Goal: Task Accomplishment & Management: Manage account settings

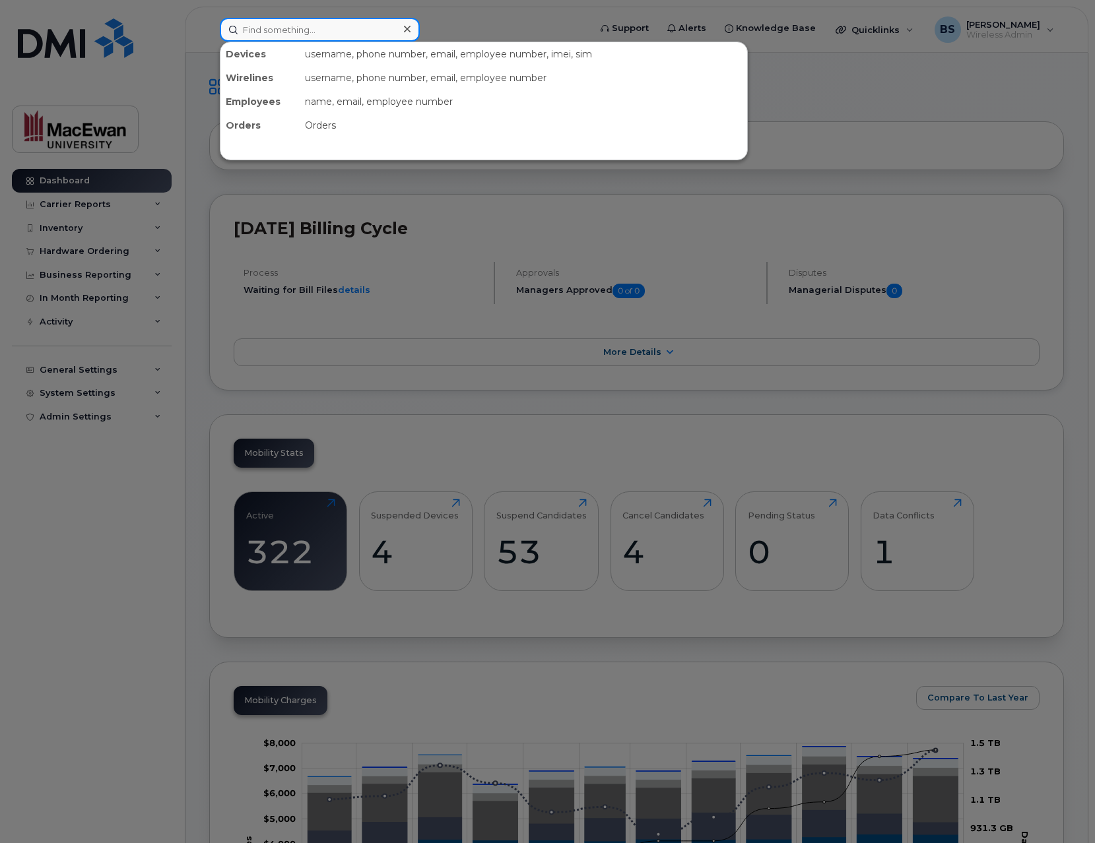
click at [357, 25] on input at bounding box center [320, 30] width 200 height 24
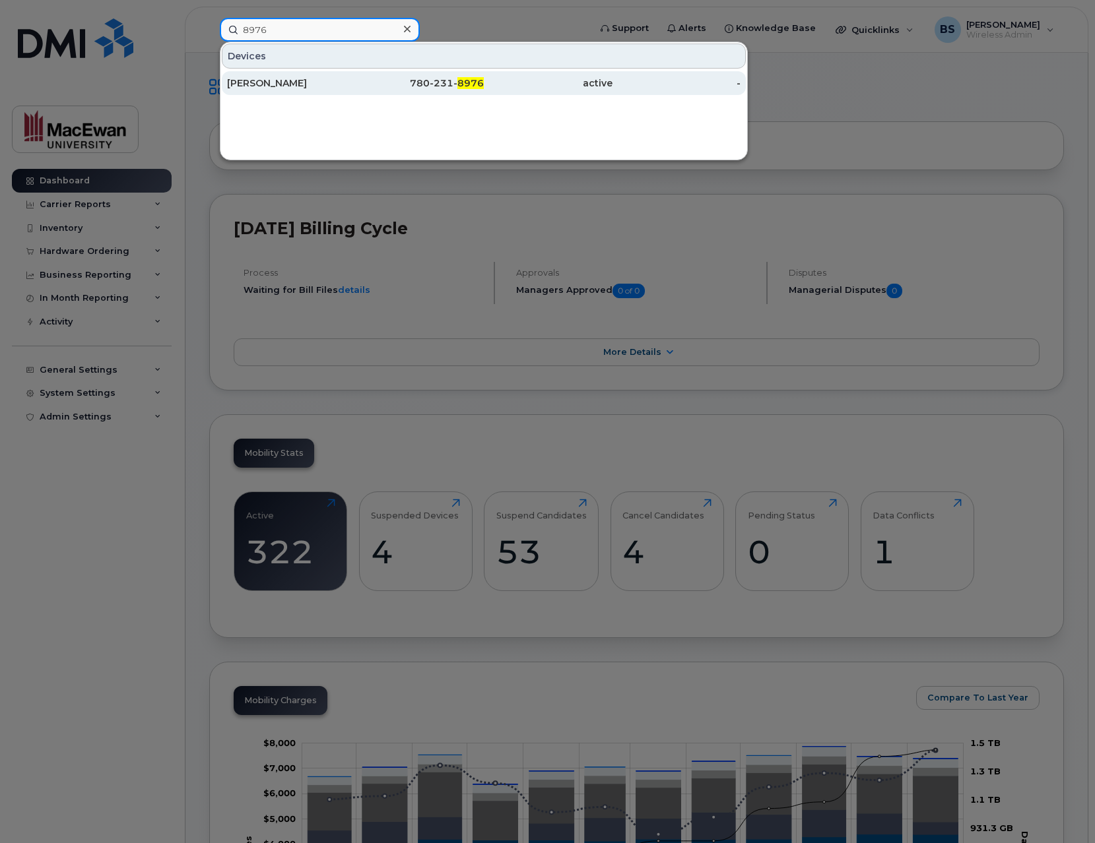
type input "8976"
click at [330, 77] on div "[PERSON_NAME]" at bounding box center [291, 83] width 129 height 13
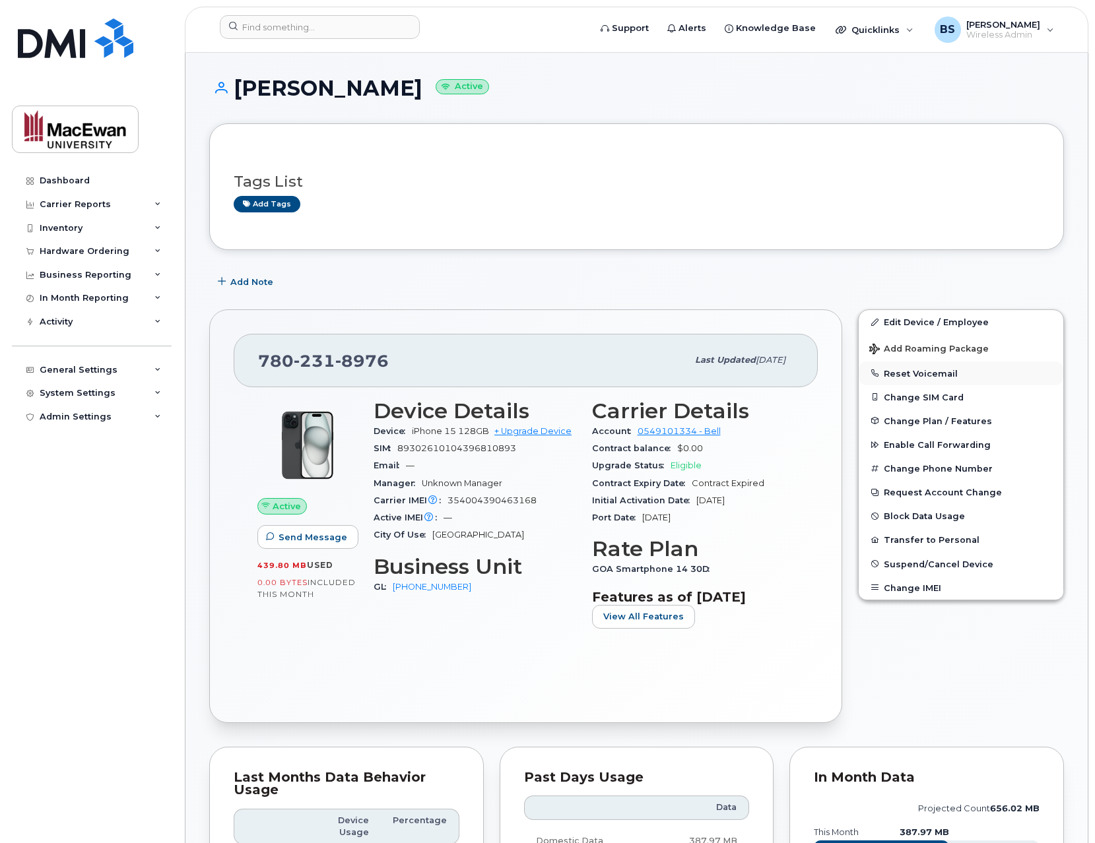
click at [887, 367] on button "Reset Voicemail" at bounding box center [961, 374] width 205 height 24
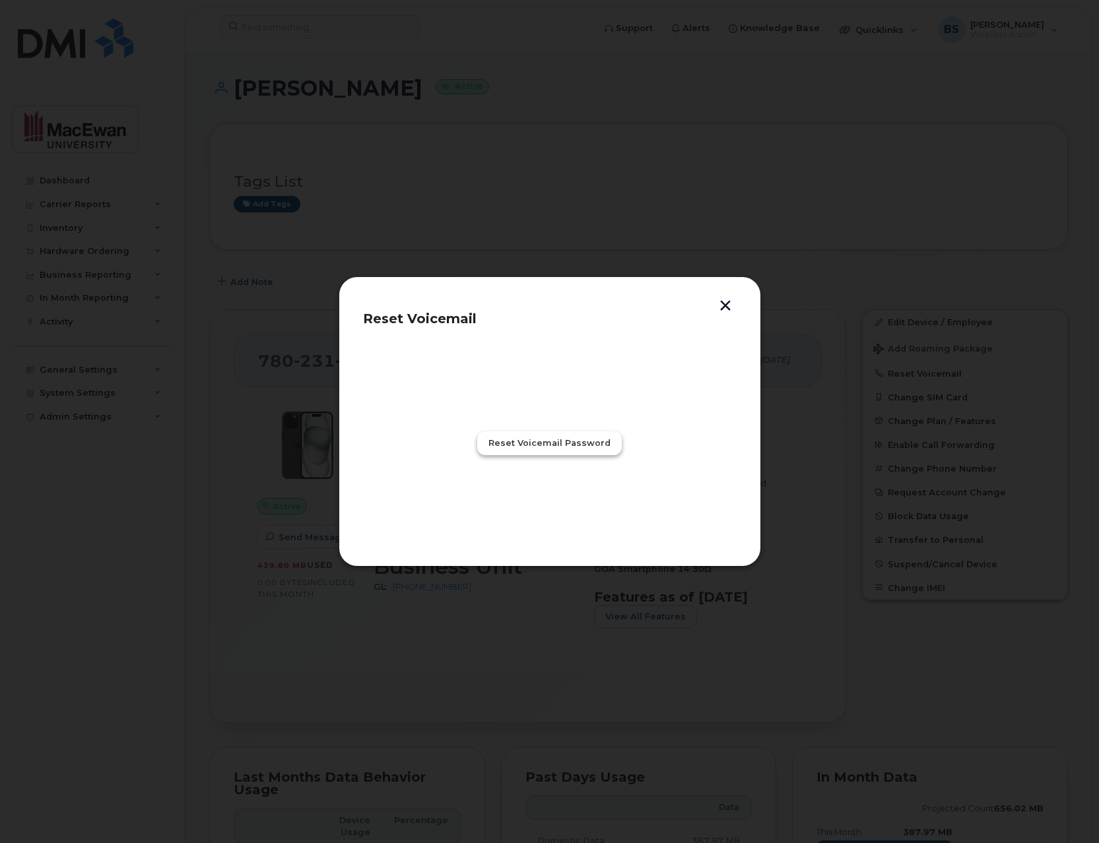
click at [606, 443] on span "Reset Voicemail Password" at bounding box center [549, 443] width 122 height 13
click at [564, 508] on button "Close" at bounding box center [550, 502] width 48 height 24
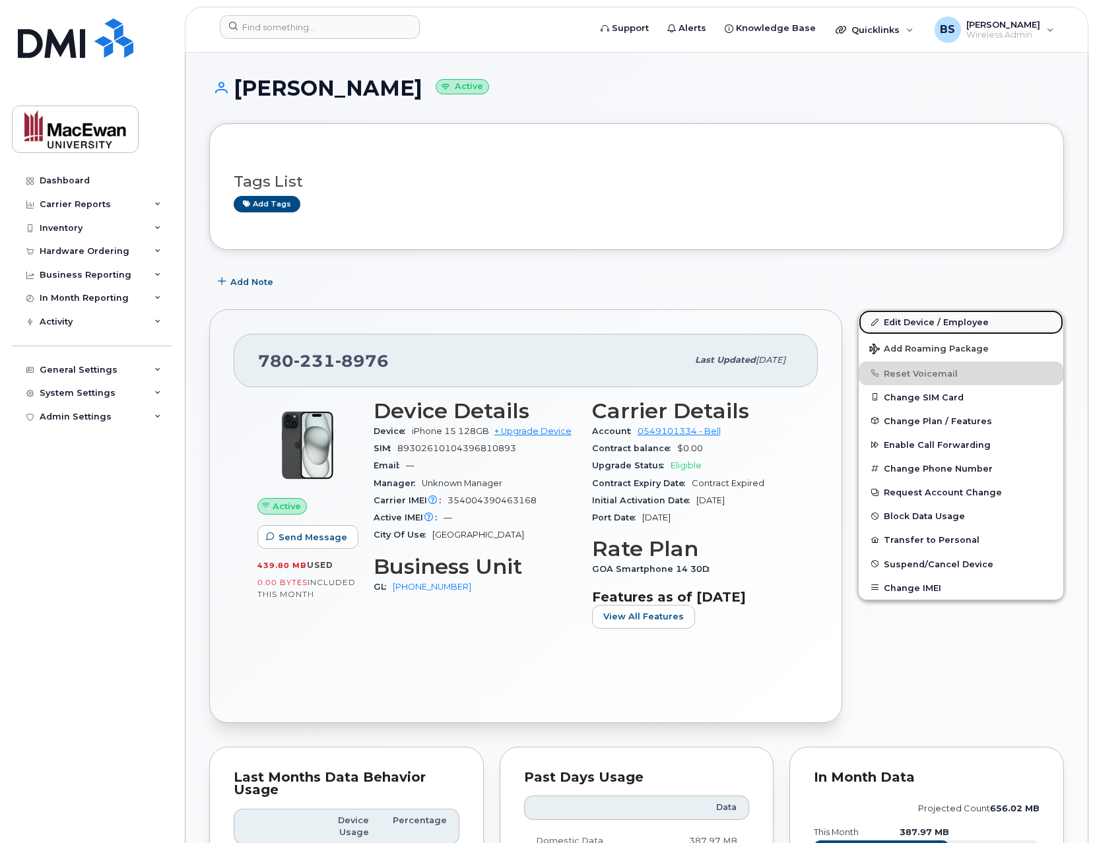
click at [900, 321] on link "Edit Device / Employee" at bounding box center [961, 322] width 205 height 24
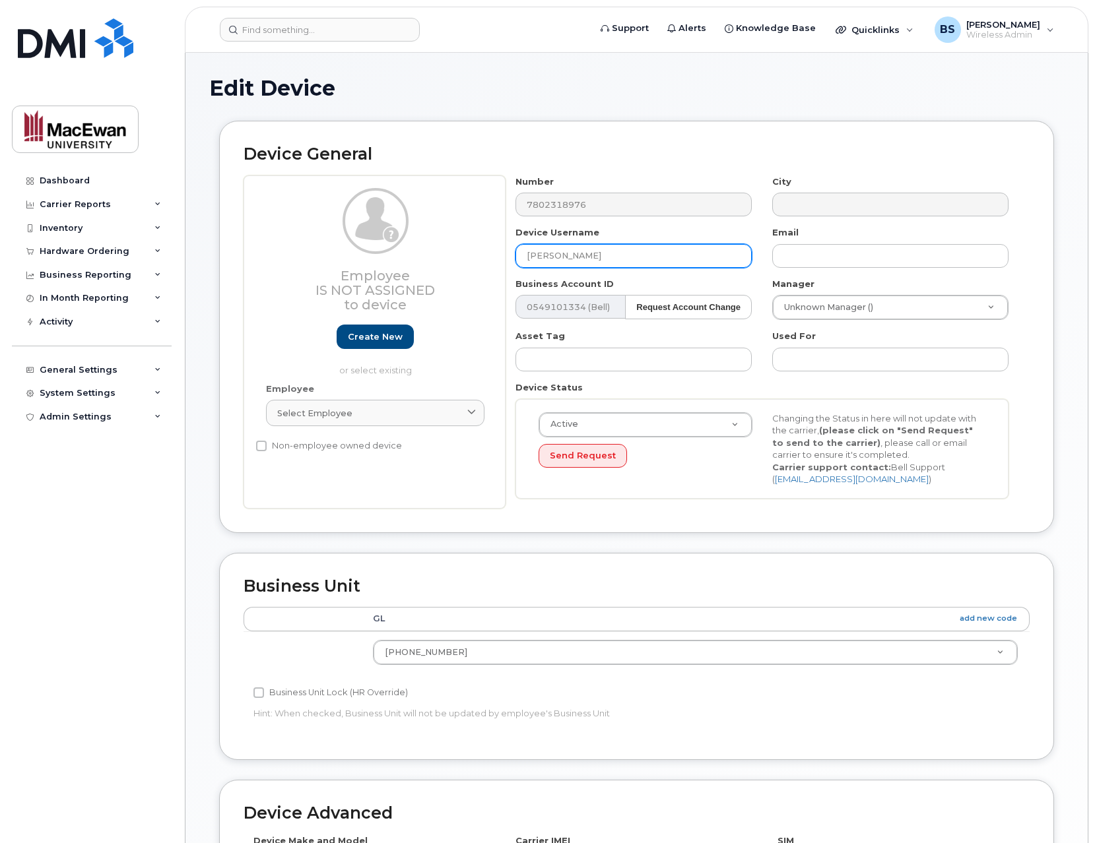
click at [697, 254] on input "[PERSON_NAME]" at bounding box center [633, 256] width 236 height 24
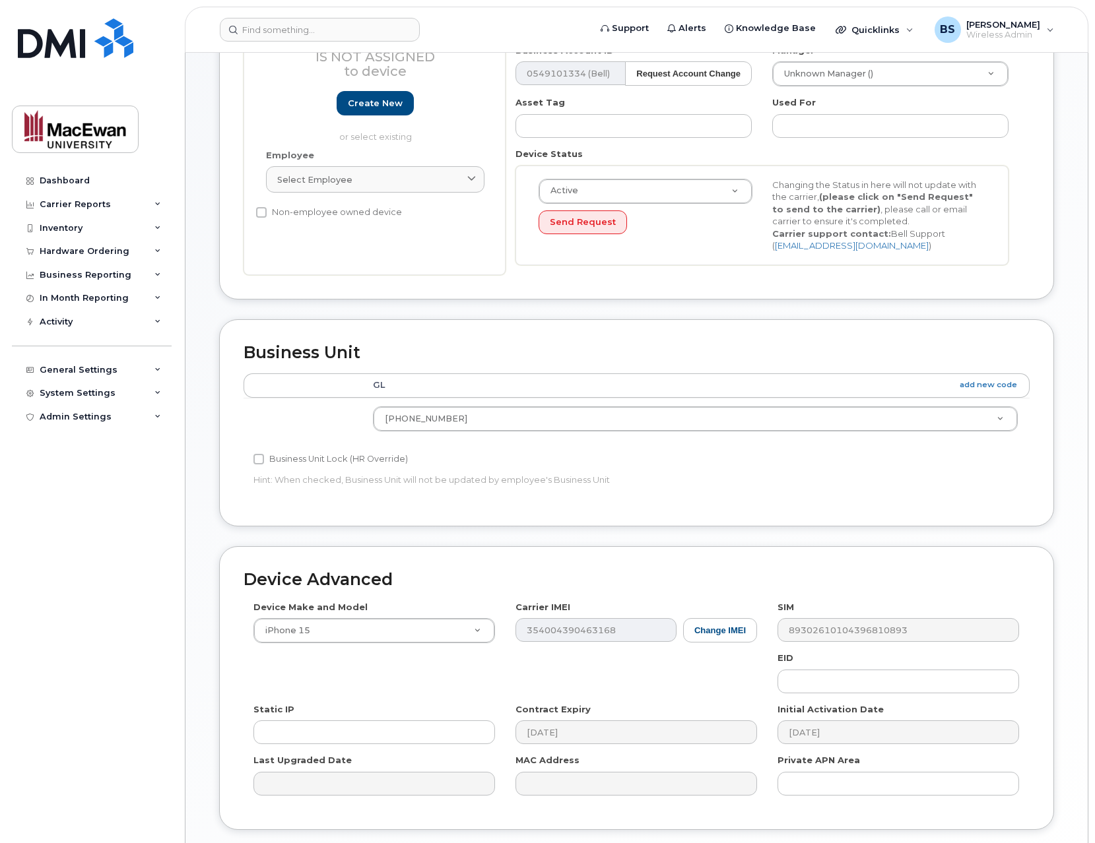
scroll to position [331, 0]
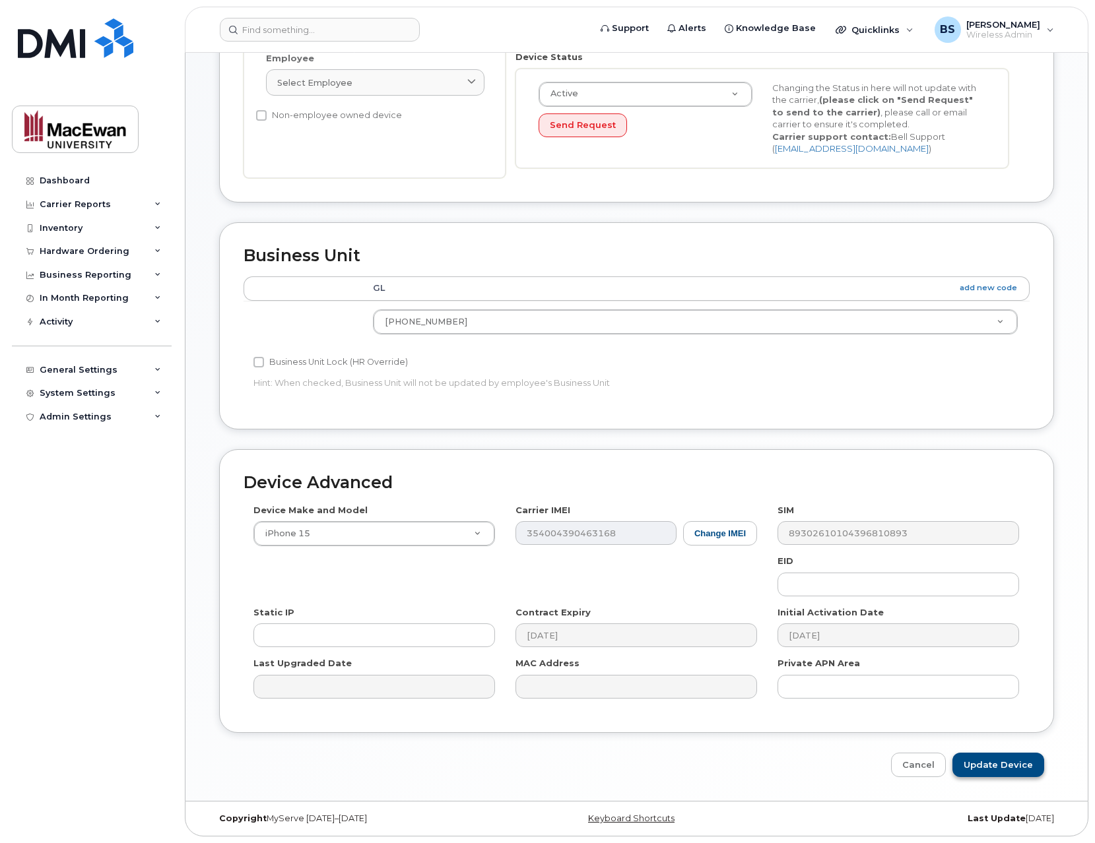
type input "[PERSON_NAME]"
click at [1005, 760] on input "Update Device" at bounding box center [998, 765] width 92 height 24
type input "Saving..."
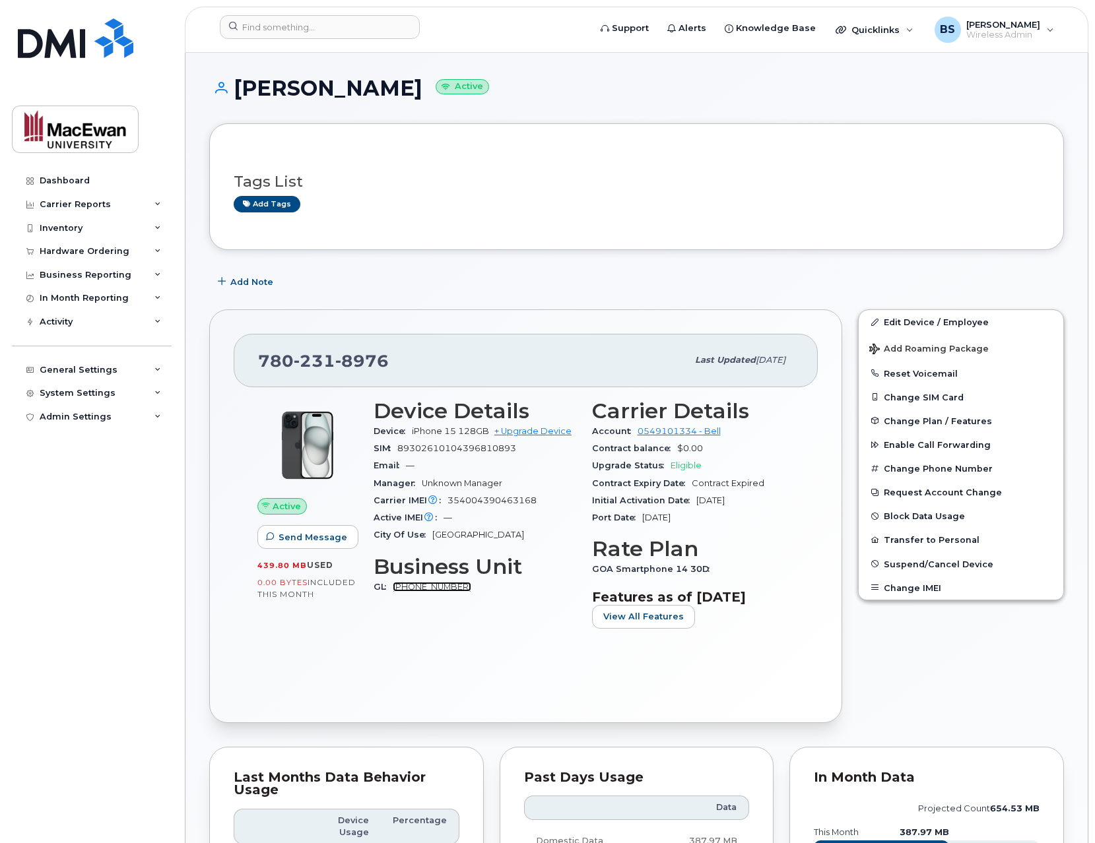
click at [415, 586] on link "01-111-21121" at bounding box center [432, 587] width 79 height 10
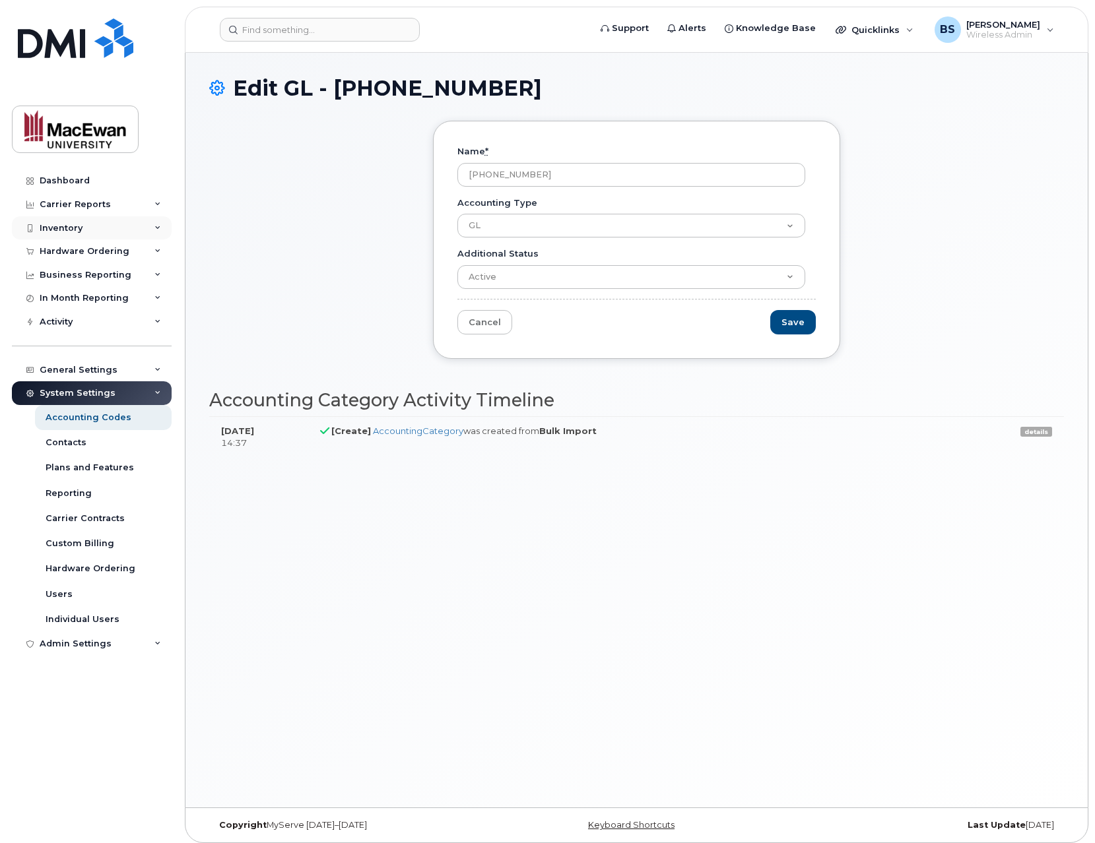
click at [159, 226] on icon at bounding box center [157, 228] width 7 height 7
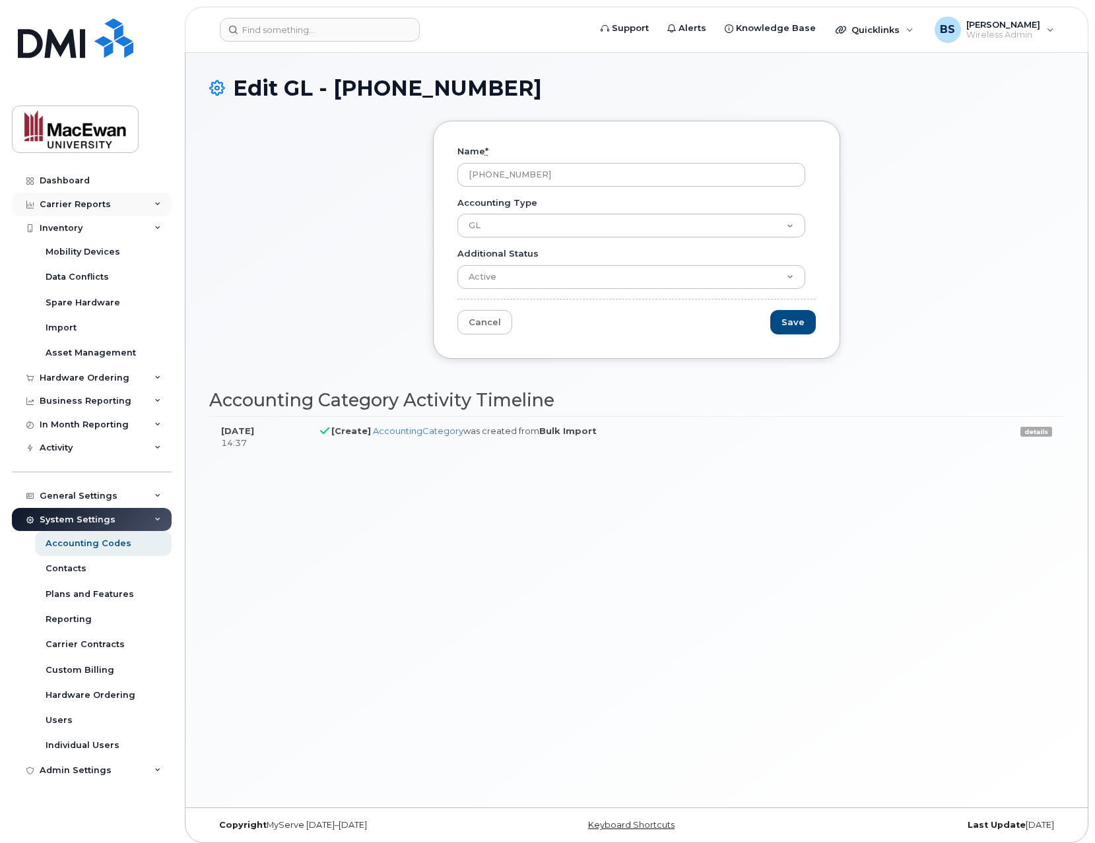
click at [161, 207] on div "Carrier Reports" at bounding box center [92, 205] width 160 height 24
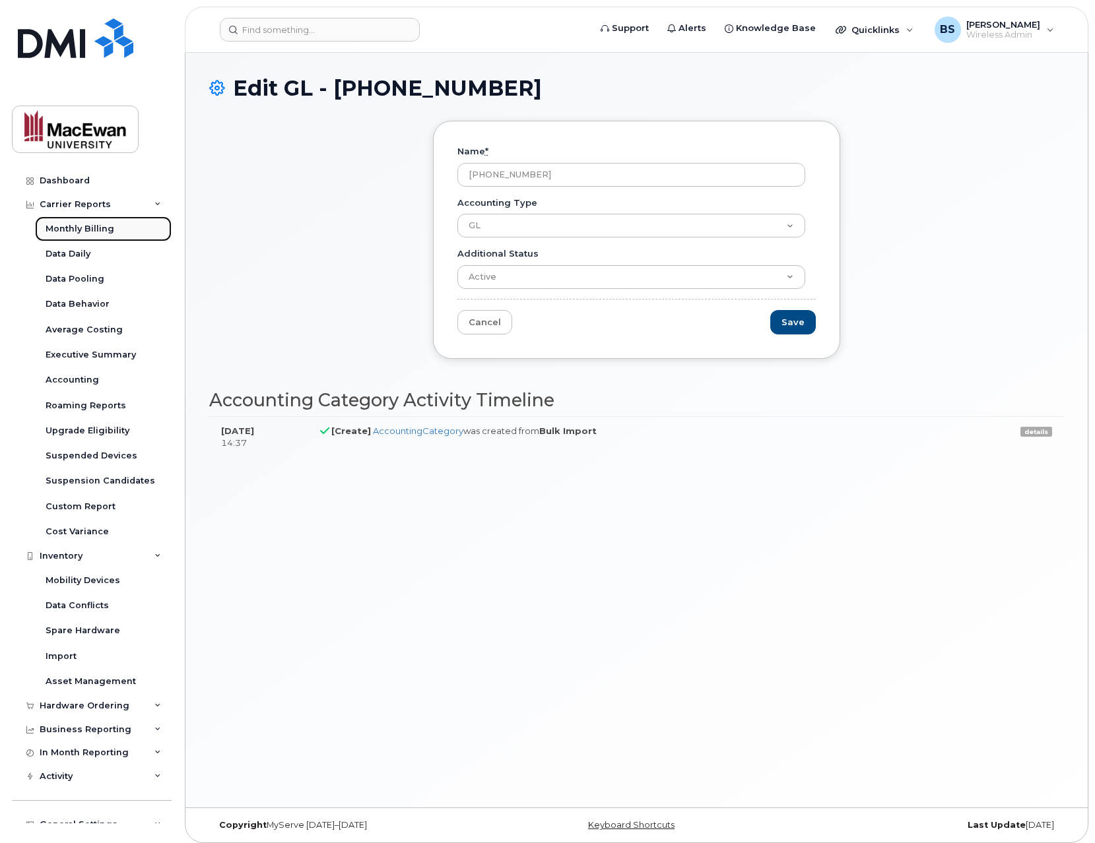
click at [129, 234] on link "Monthly Billing" at bounding box center [103, 228] width 137 height 25
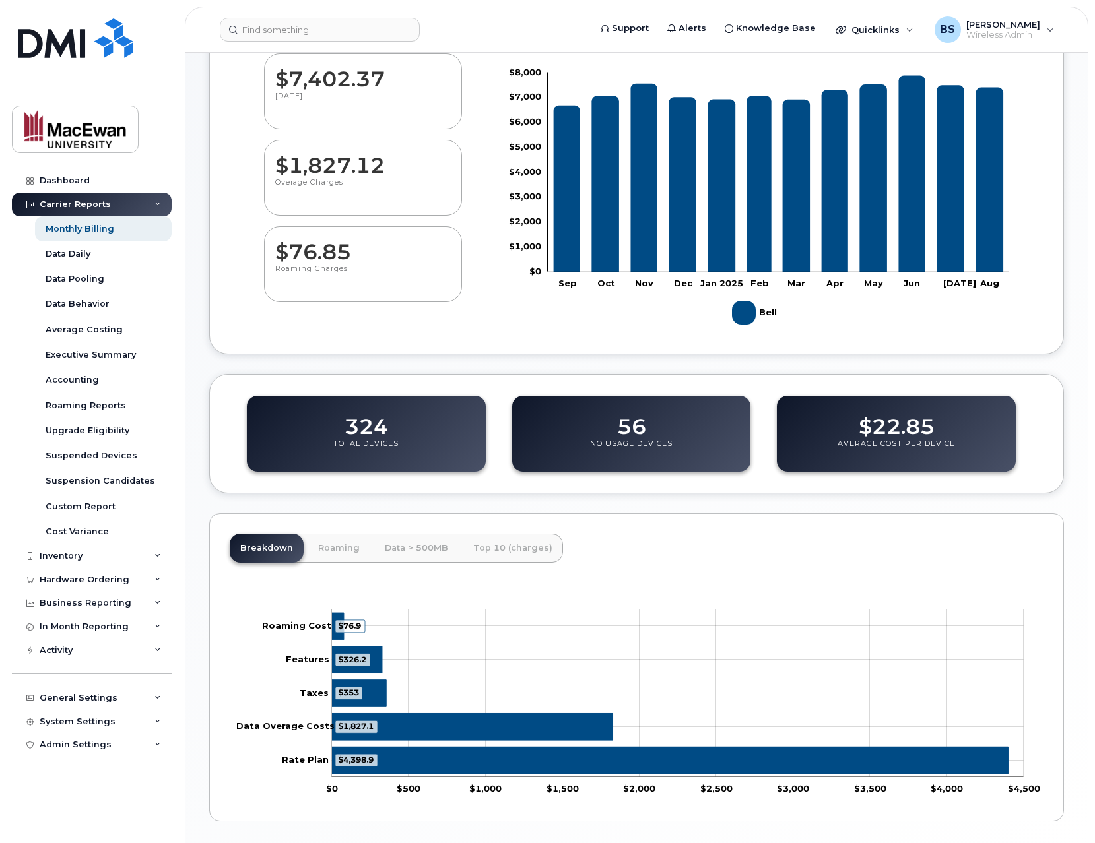
scroll to position [189, 0]
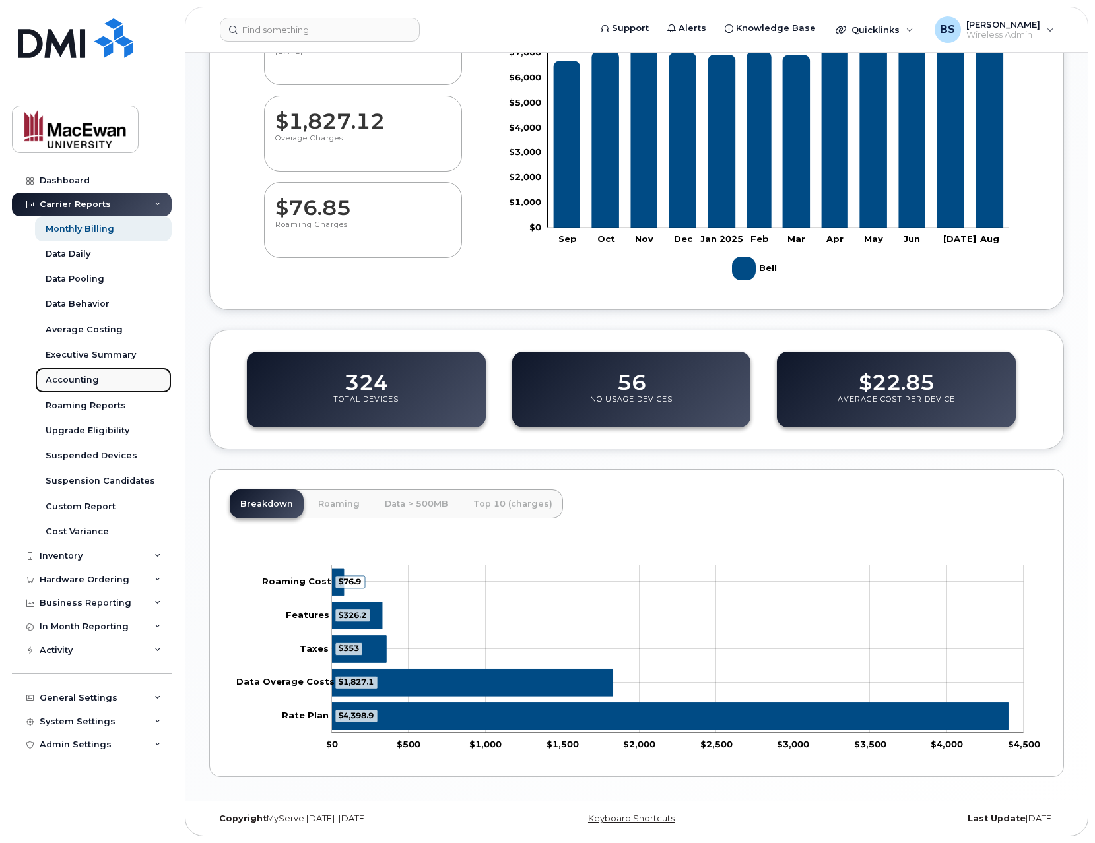
click at [94, 385] on div "Accounting" at bounding box center [72, 380] width 53 height 12
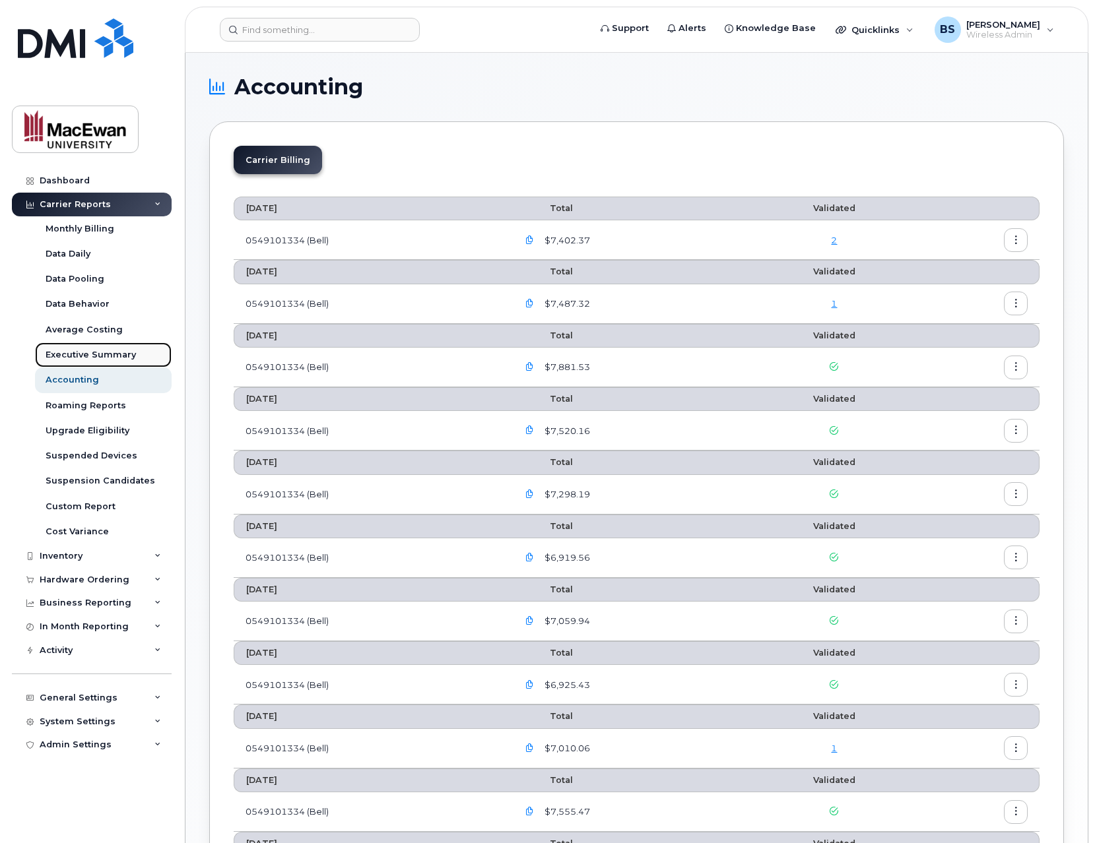
click at [99, 354] on div "Executive Summary" at bounding box center [91, 355] width 90 height 12
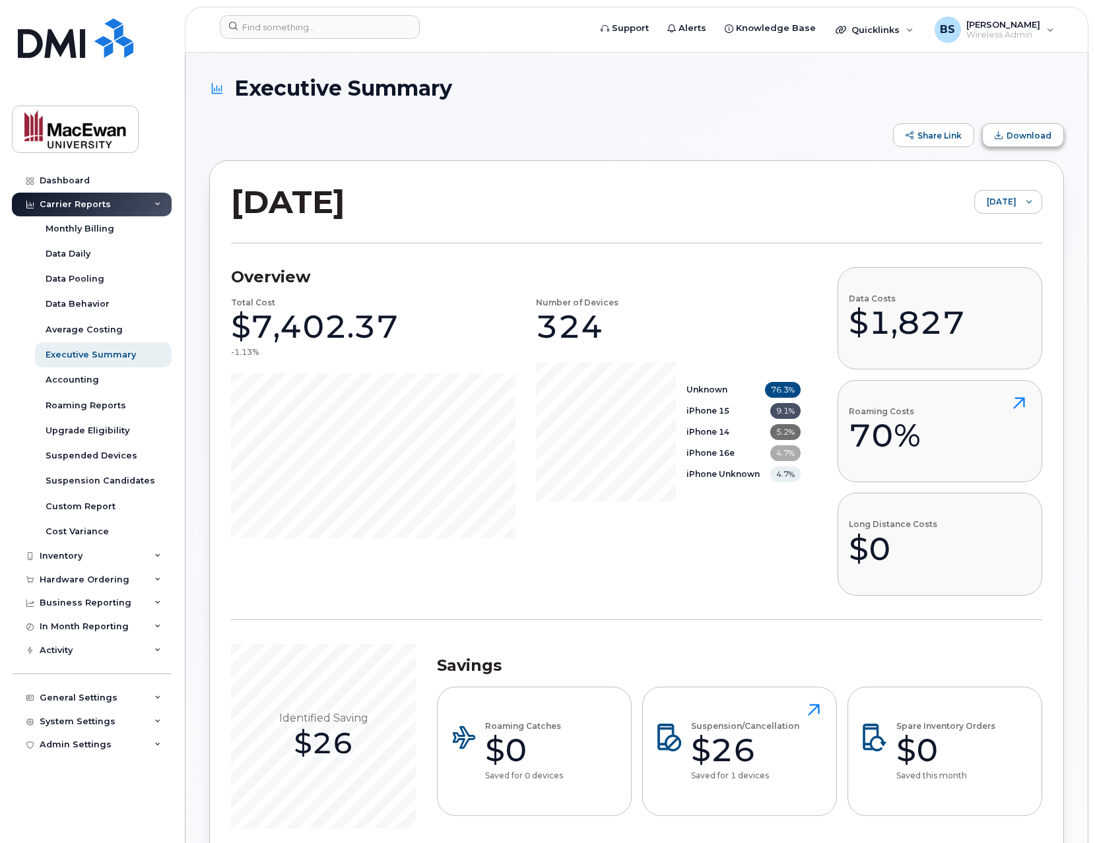
click at [1000, 139] on button "Download" at bounding box center [1023, 135] width 82 height 24
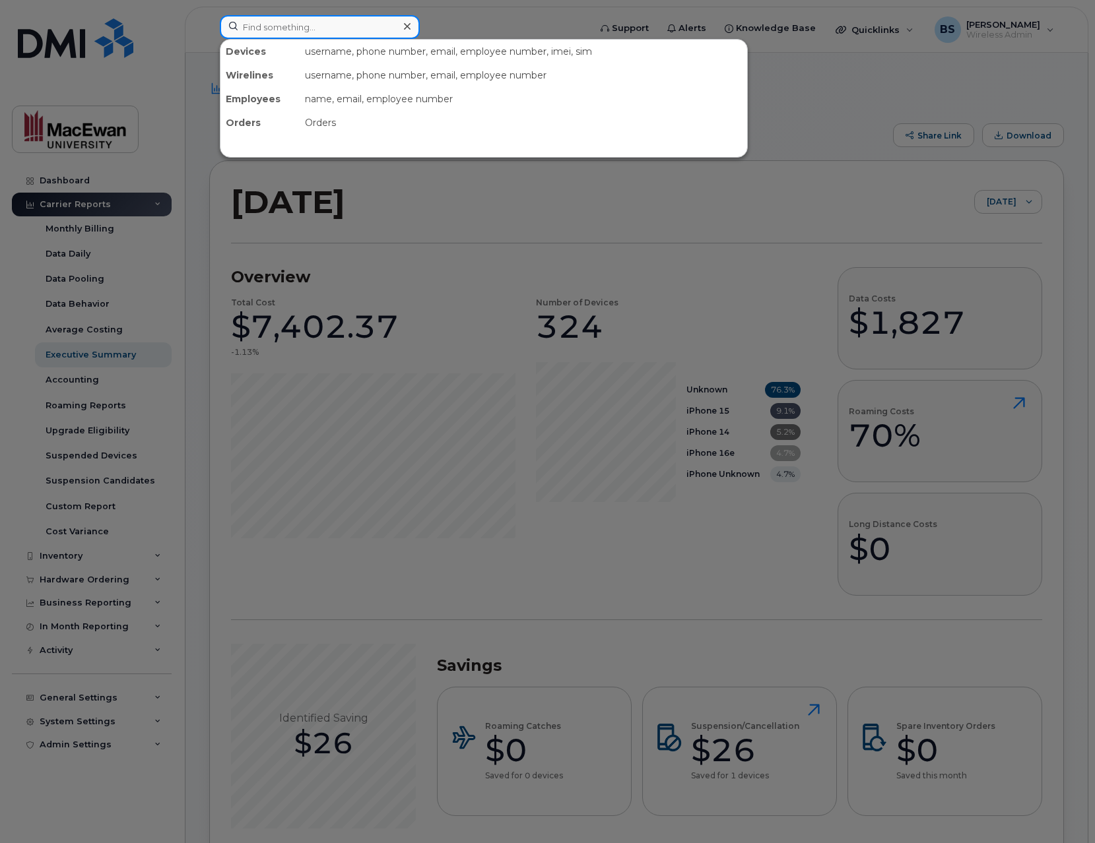
click at [275, 31] on input at bounding box center [320, 27] width 200 height 24
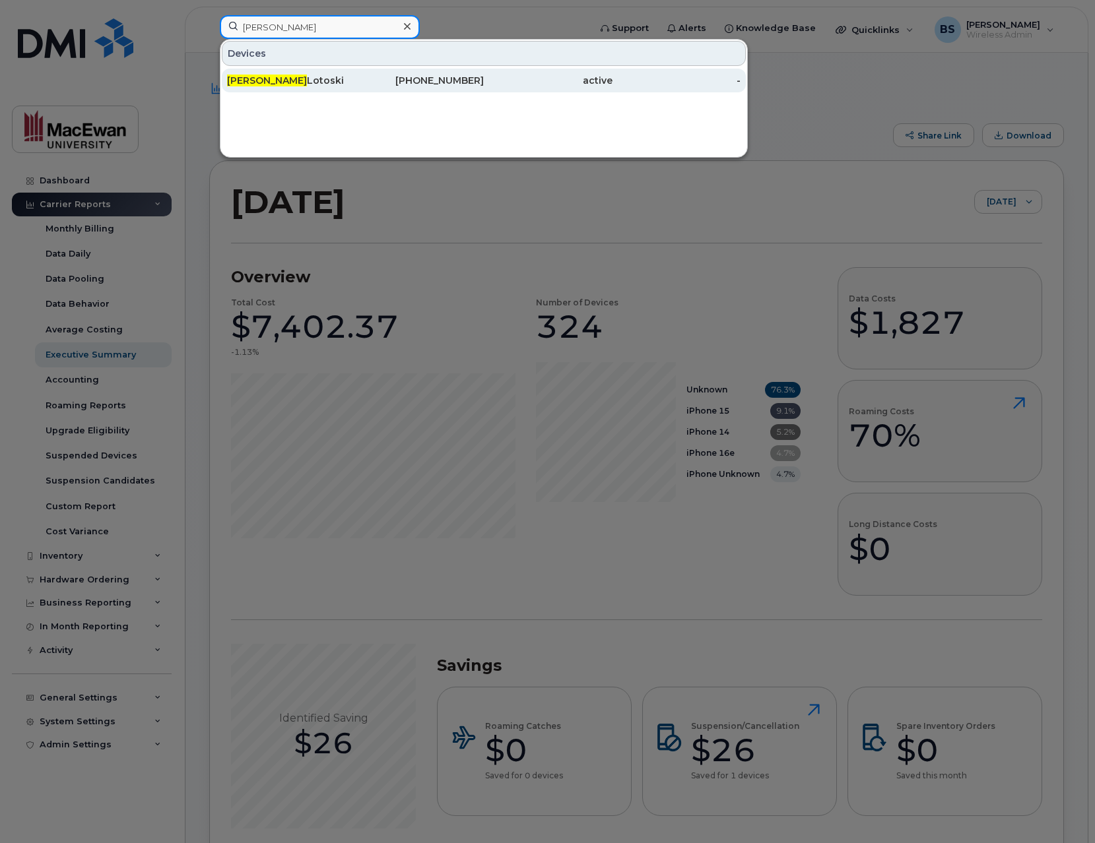
type input "garry"
click at [272, 78] on div "Garry Lotoski" at bounding box center [291, 80] width 129 height 13
